Goal: Information Seeking & Learning: Learn about a topic

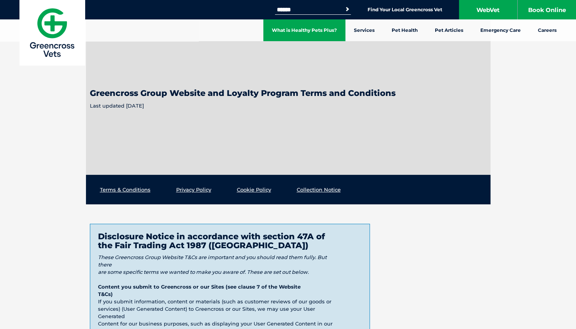
click at [311, 24] on link "What is Healthy Pets Plus?" at bounding box center [304, 30] width 82 height 22
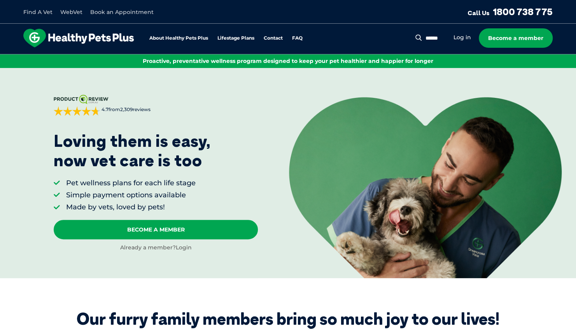
click at [181, 250] on link "Login" at bounding box center [184, 247] width 16 height 7
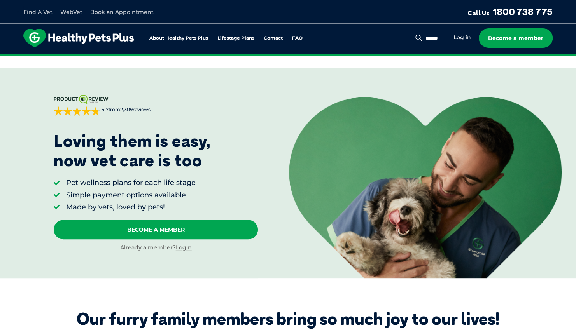
scroll to position [180, 0]
